Goal: Task Accomplishment & Management: Manage account settings

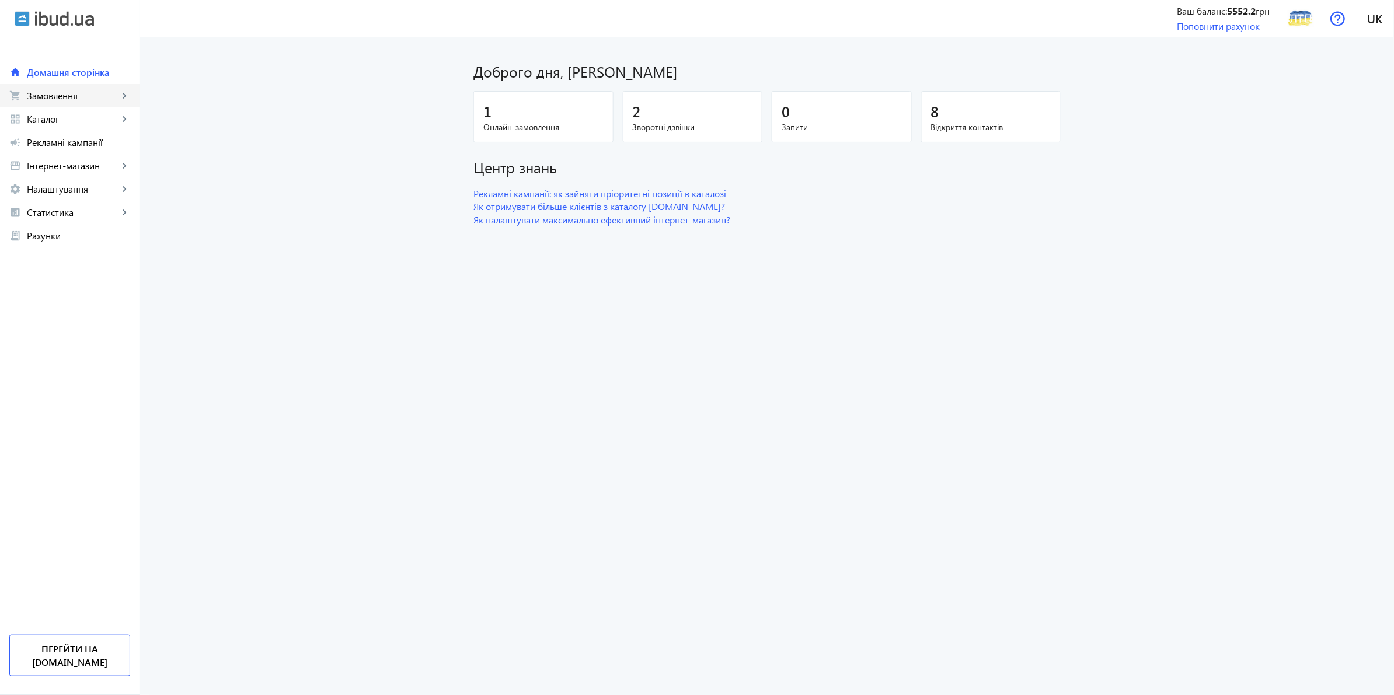
click at [91, 97] on span "Замовлення" at bounding box center [73, 96] width 92 height 12
click at [56, 101] on span "Замовлення" at bounding box center [73, 96] width 92 height 12
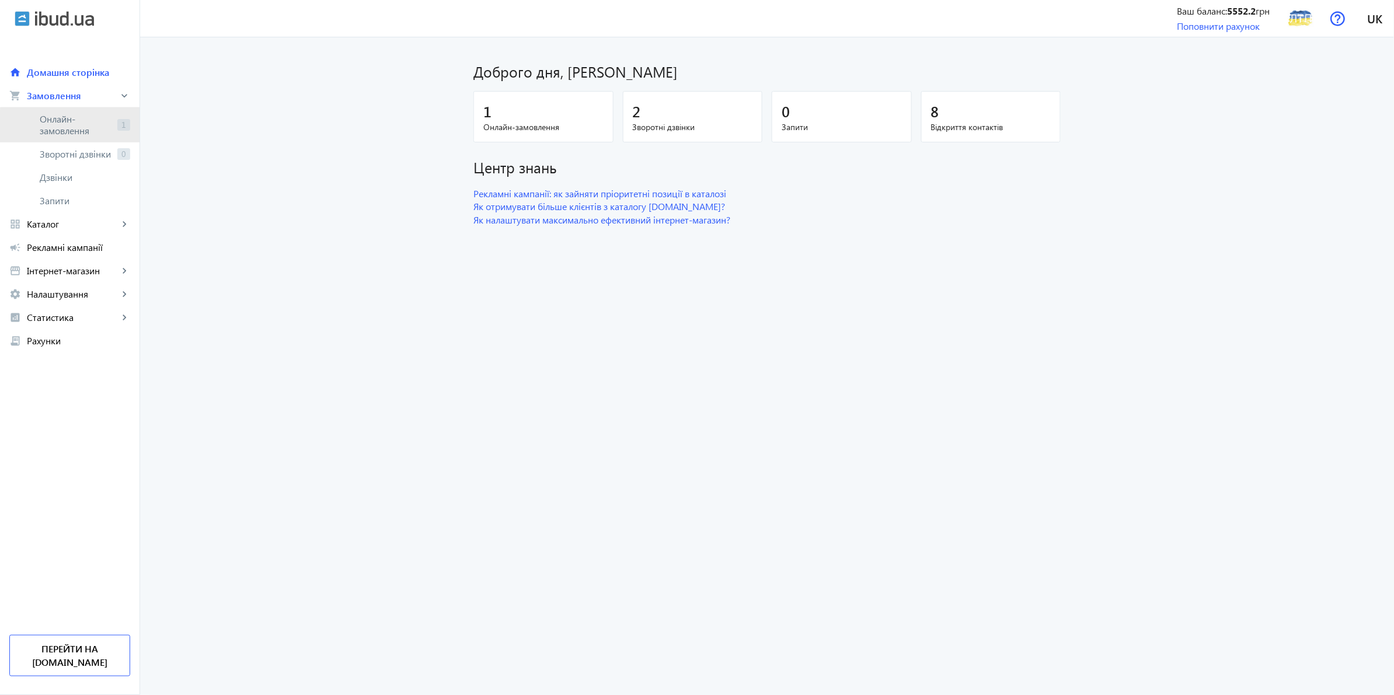
click at [71, 128] on span "Онлайн-замовлення" at bounding box center [76, 124] width 73 height 23
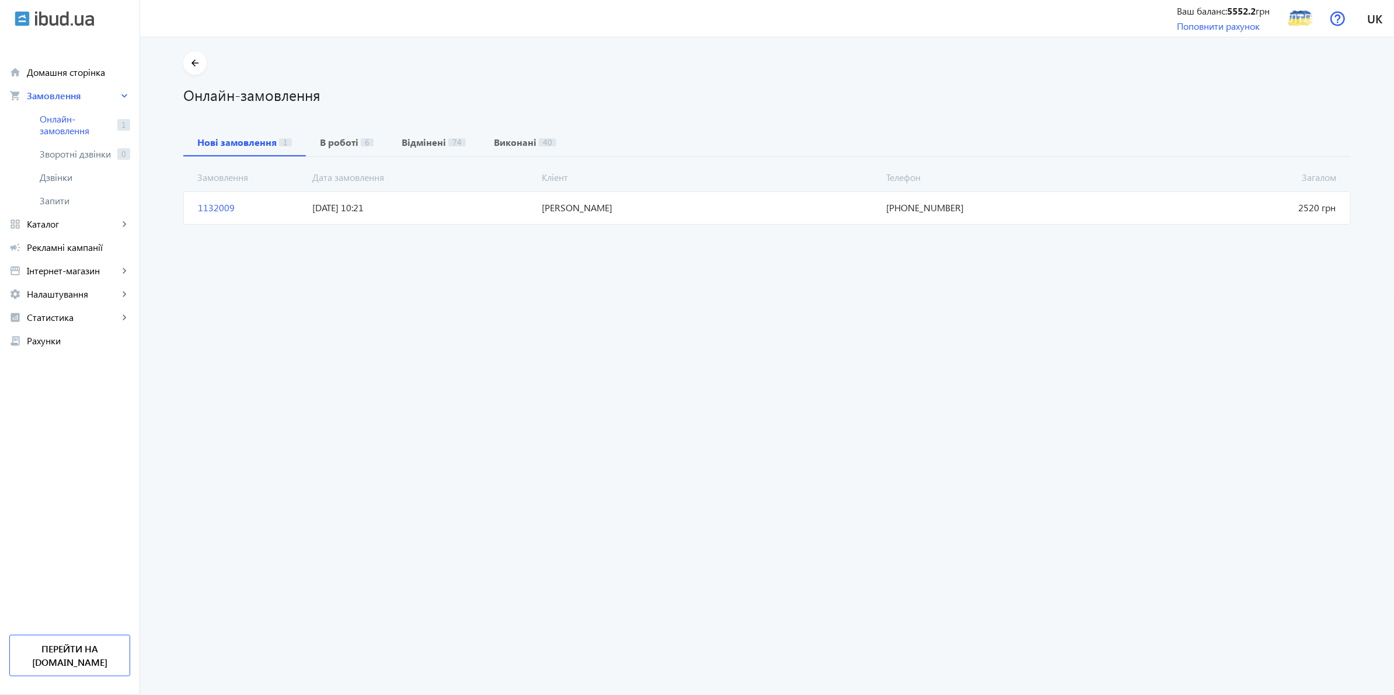
drag, startPoint x: 972, startPoint y: 206, endPoint x: 927, endPoint y: 203, distance: 45.7
click at [927, 203] on span "[PHONE_NUMBER]" at bounding box center [996, 207] width 229 height 13
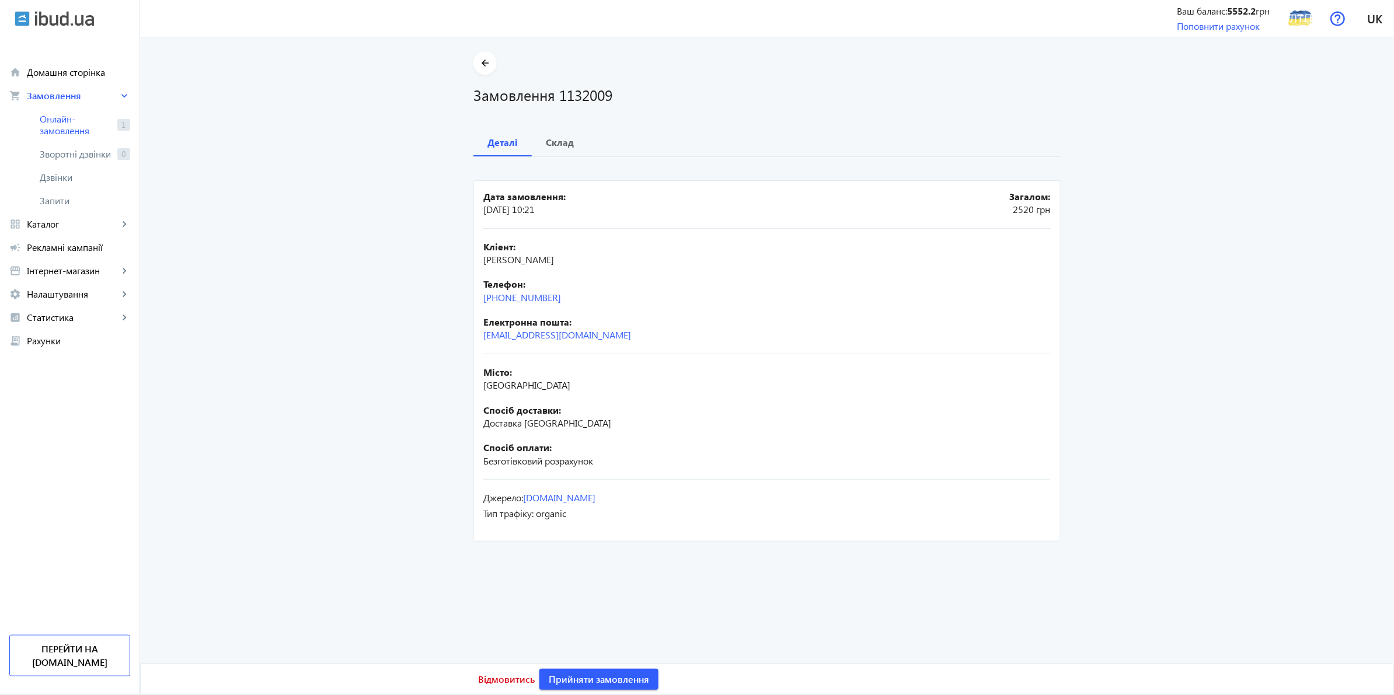
drag, startPoint x: 589, startPoint y: 302, endPoint x: 474, endPoint y: 296, distance: 114.6
click at [474, 296] on mat-card "Дата замовлення: [DATE] 10:21 Загалом: 2520 грн Кліент: [PERSON_NAME] Телефон: …" at bounding box center [767, 360] width 587 height 361
copy link "[PHONE_NUMBER]"
click at [511, 680] on span "Відмовитись" at bounding box center [506, 679] width 57 height 13
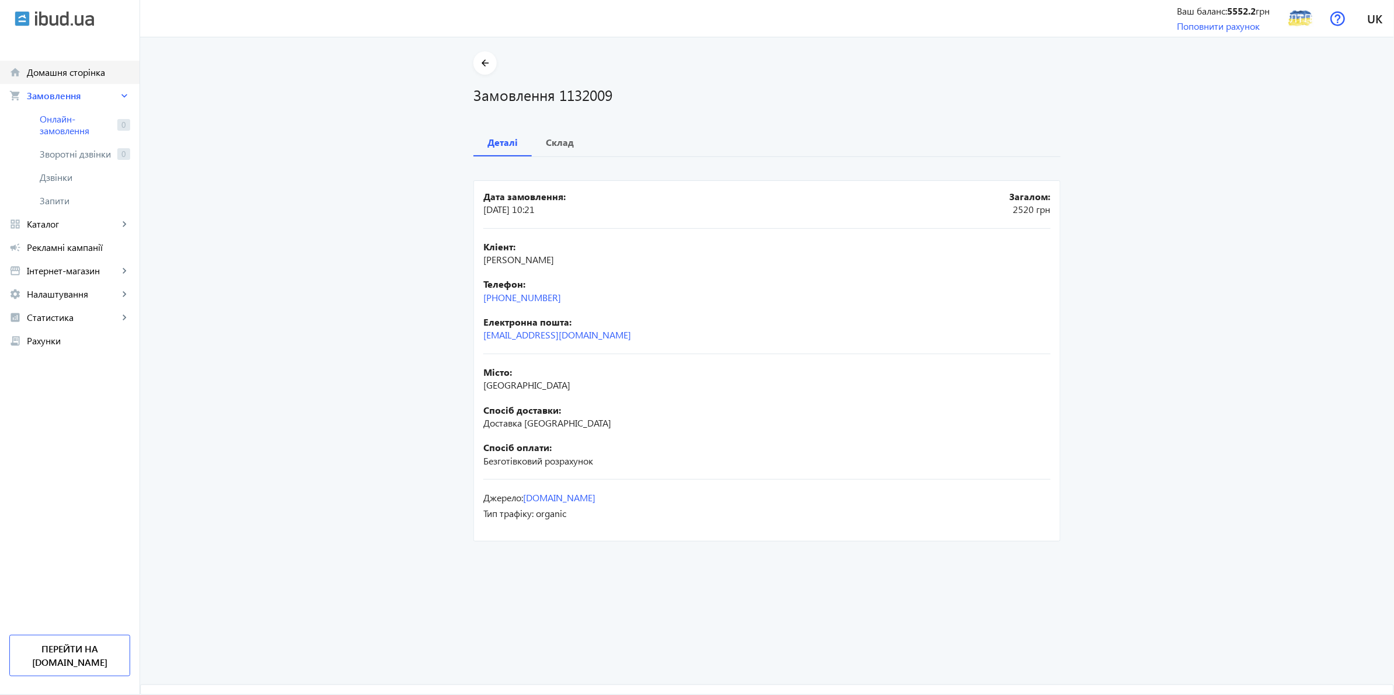
click at [56, 67] on span "Домашня сторінка" at bounding box center [78, 73] width 103 height 12
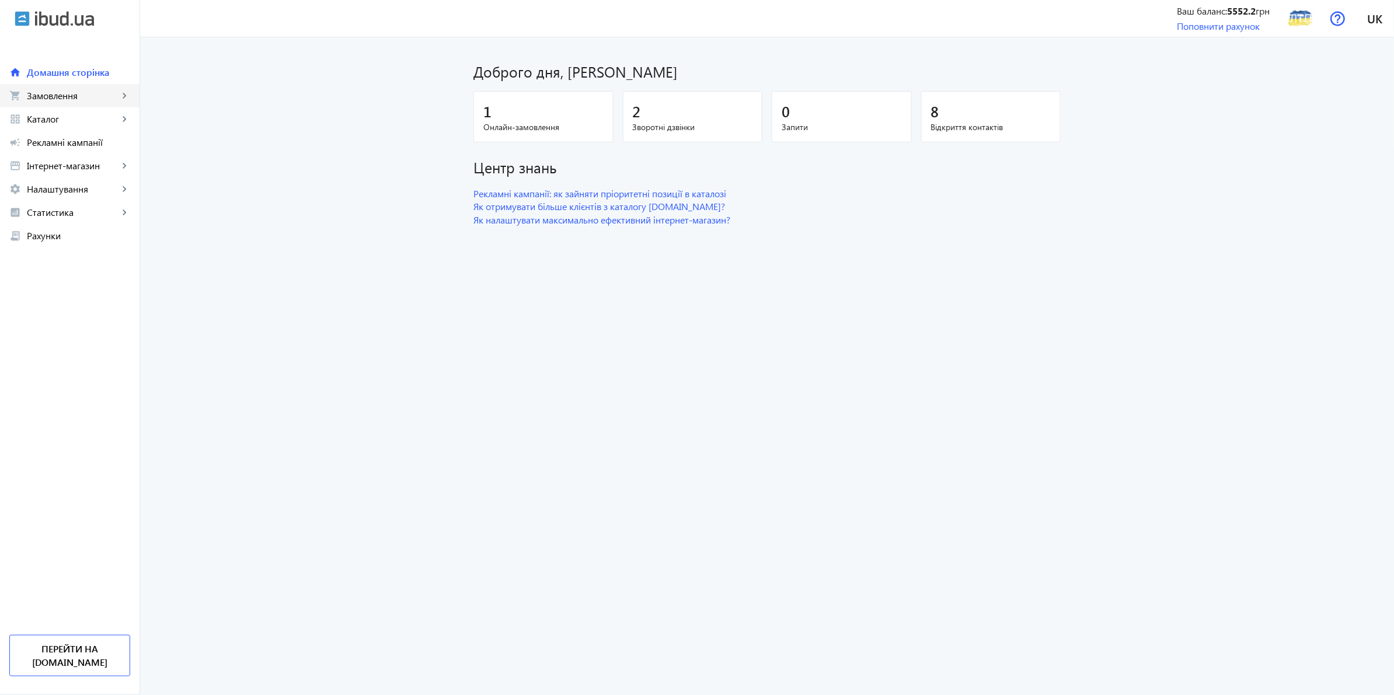
click at [69, 98] on span "Замовлення" at bounding box center [73, 96] width 92 height 12
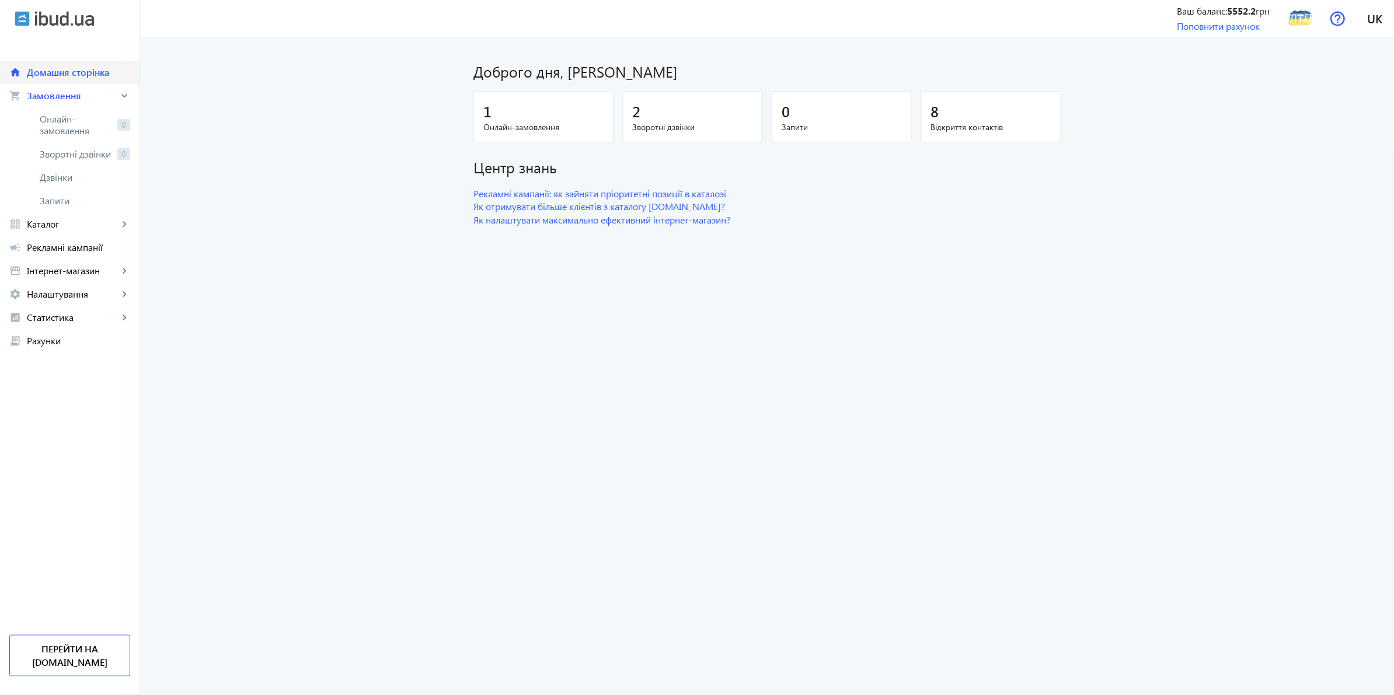
click at [71, 75] on span "Домашня сторінка" at bounding box center [78, 73] width 103 height 12
